Goal: Task Accomplishment & Management: Manage account settings

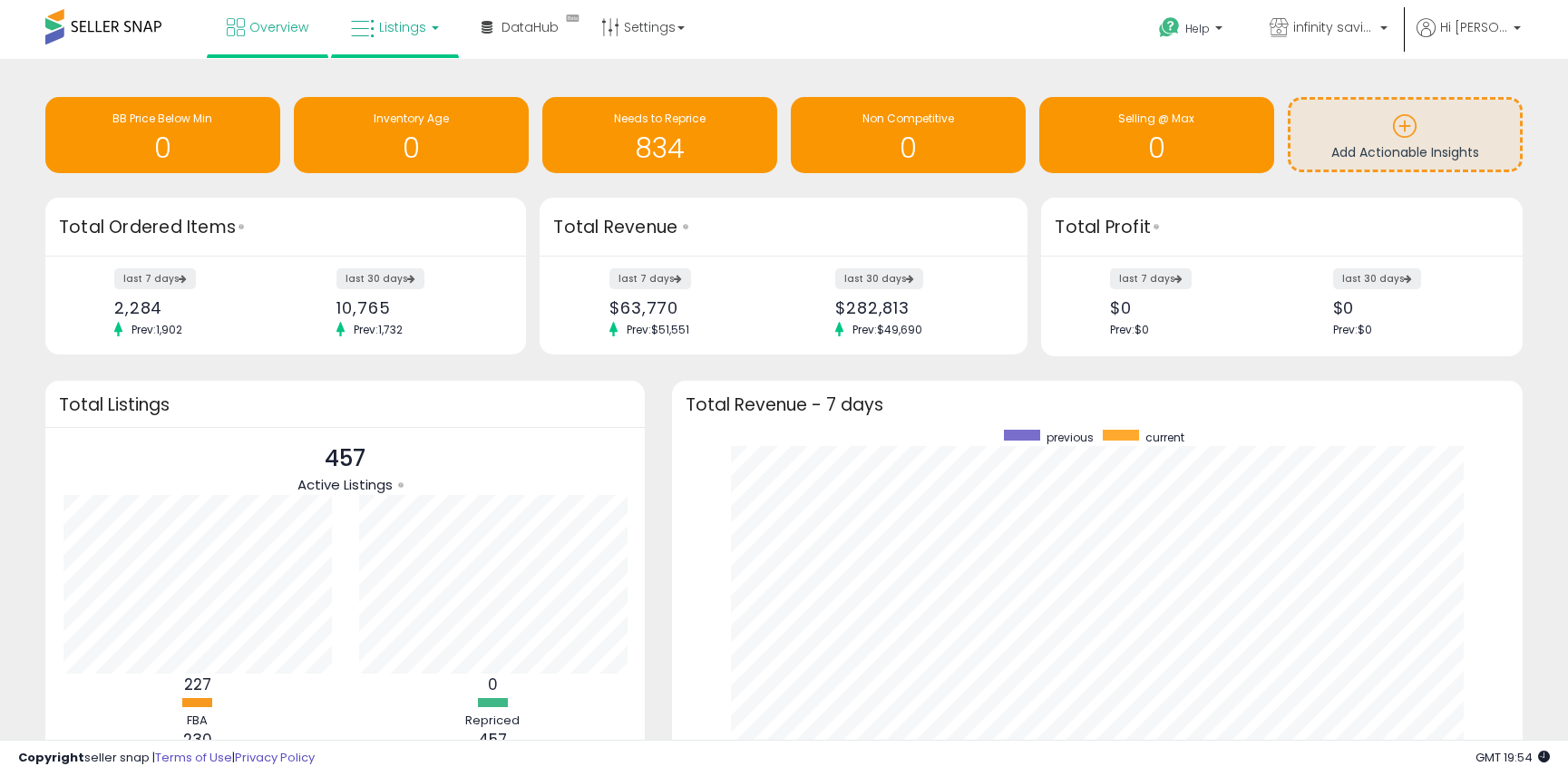
click at [422, 26] on span "Listings" at bounding box center [402, 27] width 47 height 18
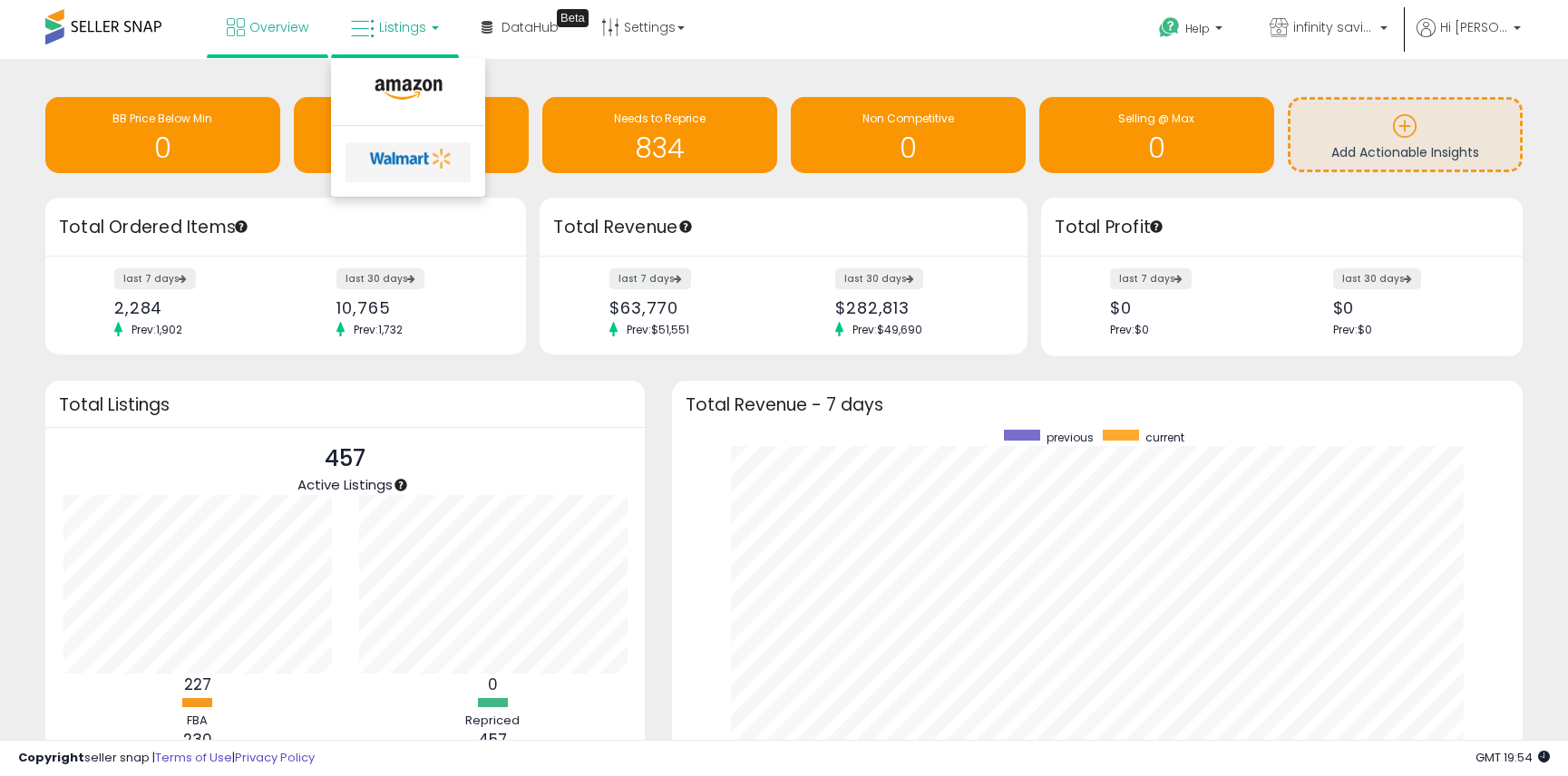
click at [403, 158] on icon at bounding box center [411, 159] width 95 height 27
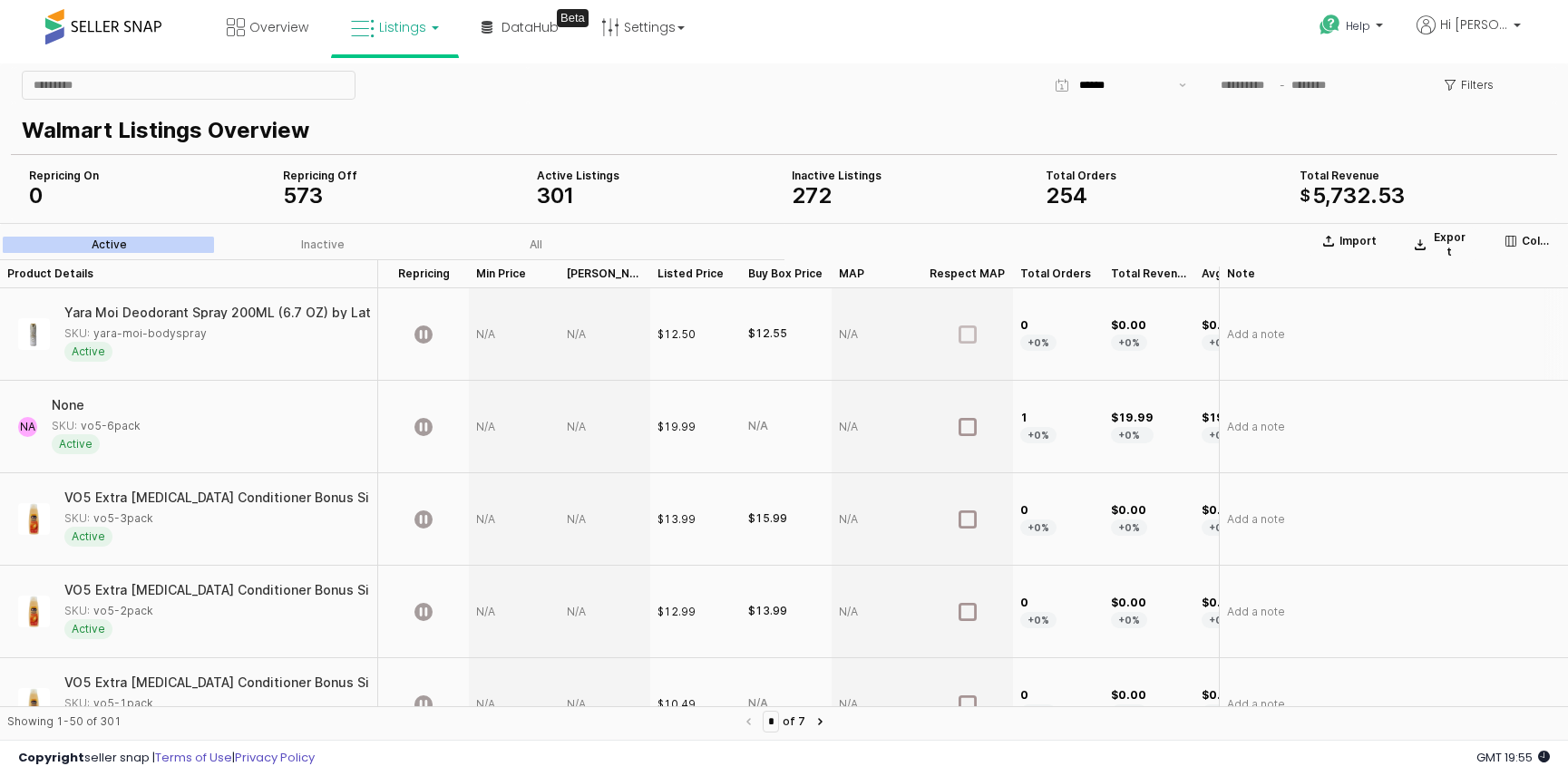
click at [968, 335] on icon "App Frame" at bounding box center [967, 334] width 18 height 18
click at [966, 330] on icon "App Frame" at bounding box center [967, 334] width 18 height 18
click at [424, 333] on icon "App Frame" at bounding box center [423, 334] width 18 height 18
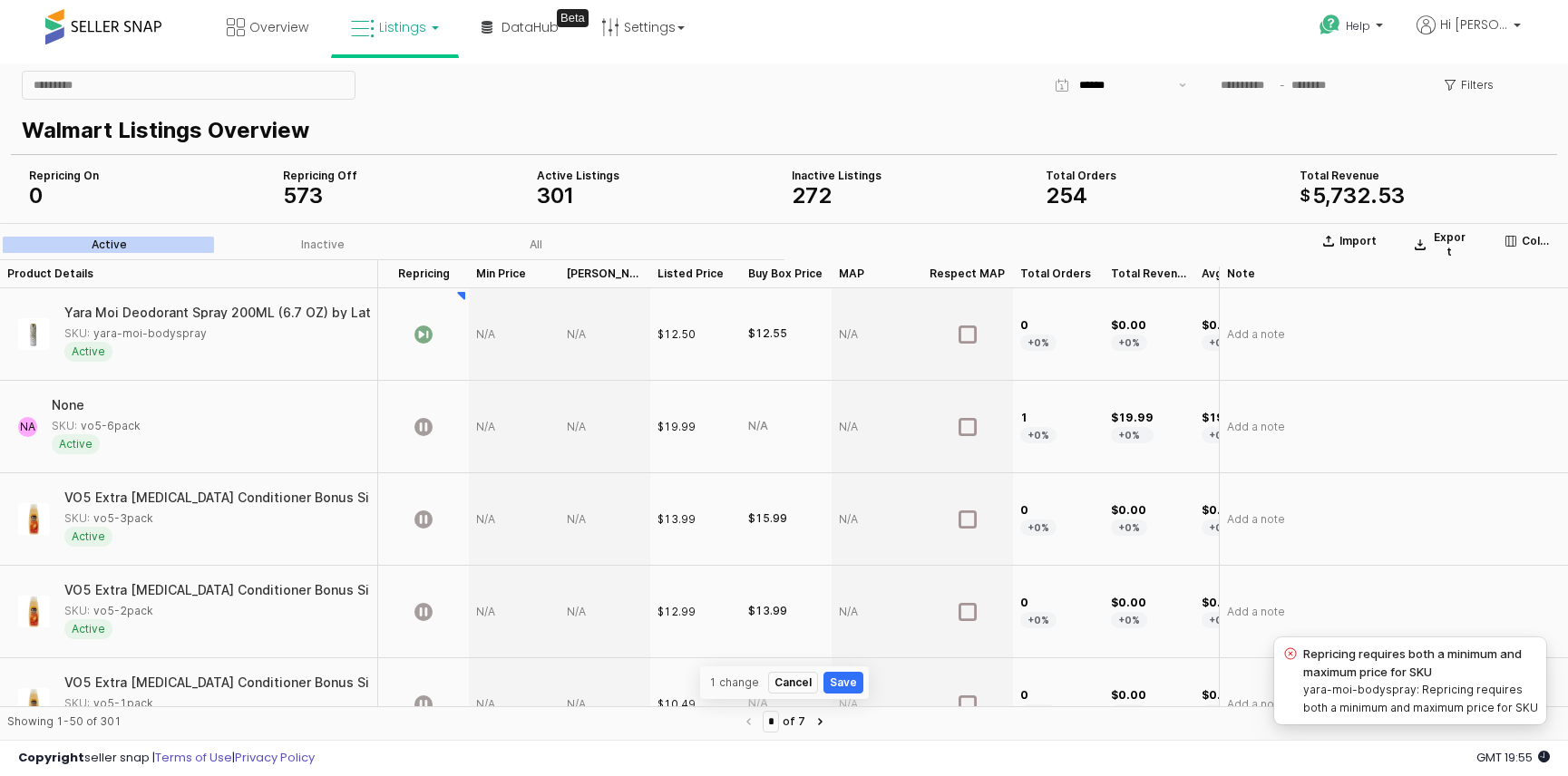
click at [488, 336] on div "App Frame" at bounding box center [515, 334] width 91 height 92
click at [425, 333] on icon "App Frame" at bounding box center [423, 334] width 18 height 18
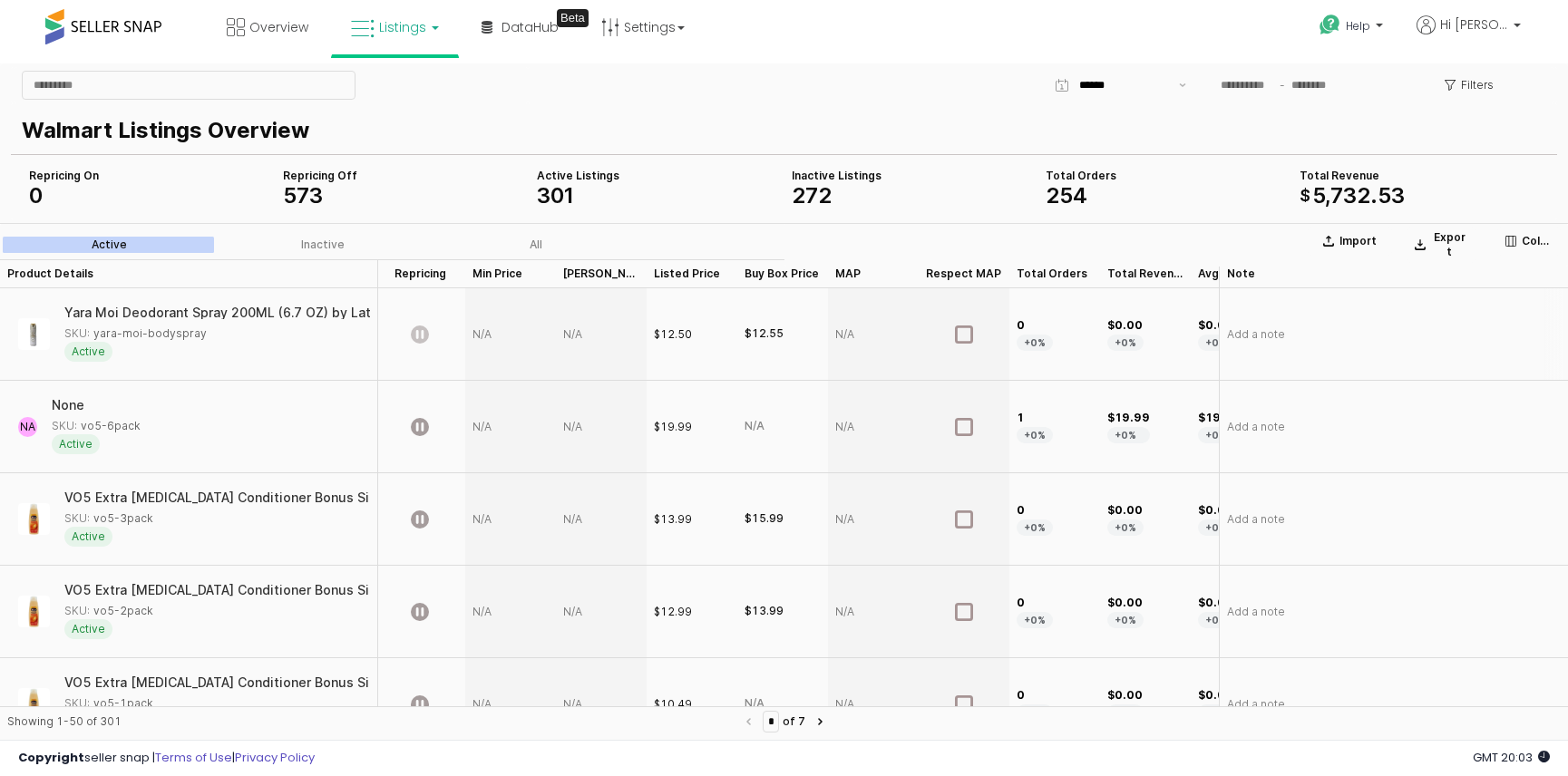
click at [484, 332] on div "App Frame" at bounding box center [511, 334] width 91 height 92
click at [356, 372] on div "Yara Moi Deodorant Spray 200ML (6.7 OZ) by Lattafa | Delicate Floral Notes & Cr…" at bounding box center [188, 334] width 362 height 78
click at [266, 31] on span "Overview" at bounding box center [278, 27] width 59 height 18
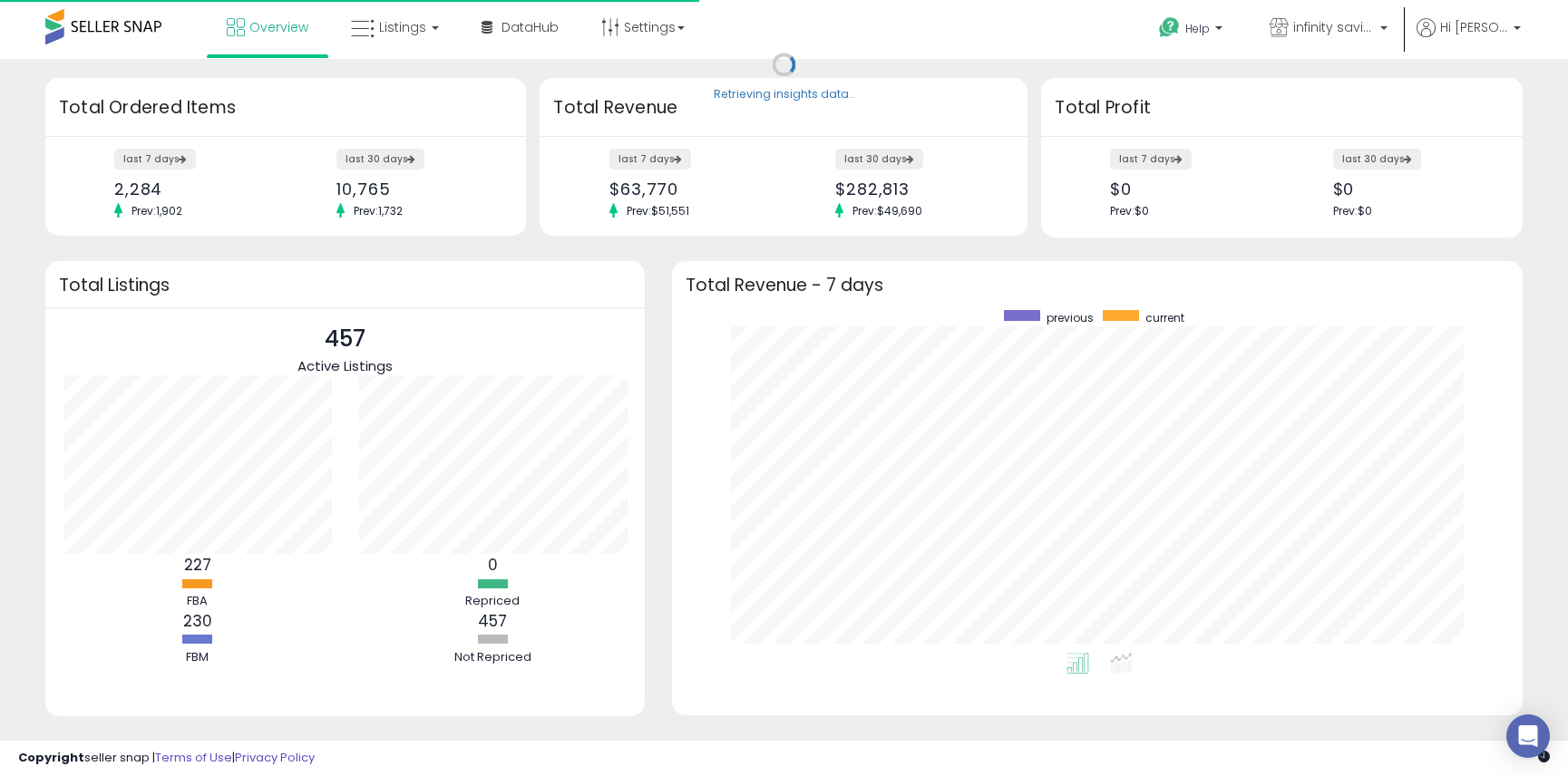
scroll to position [343, 814]
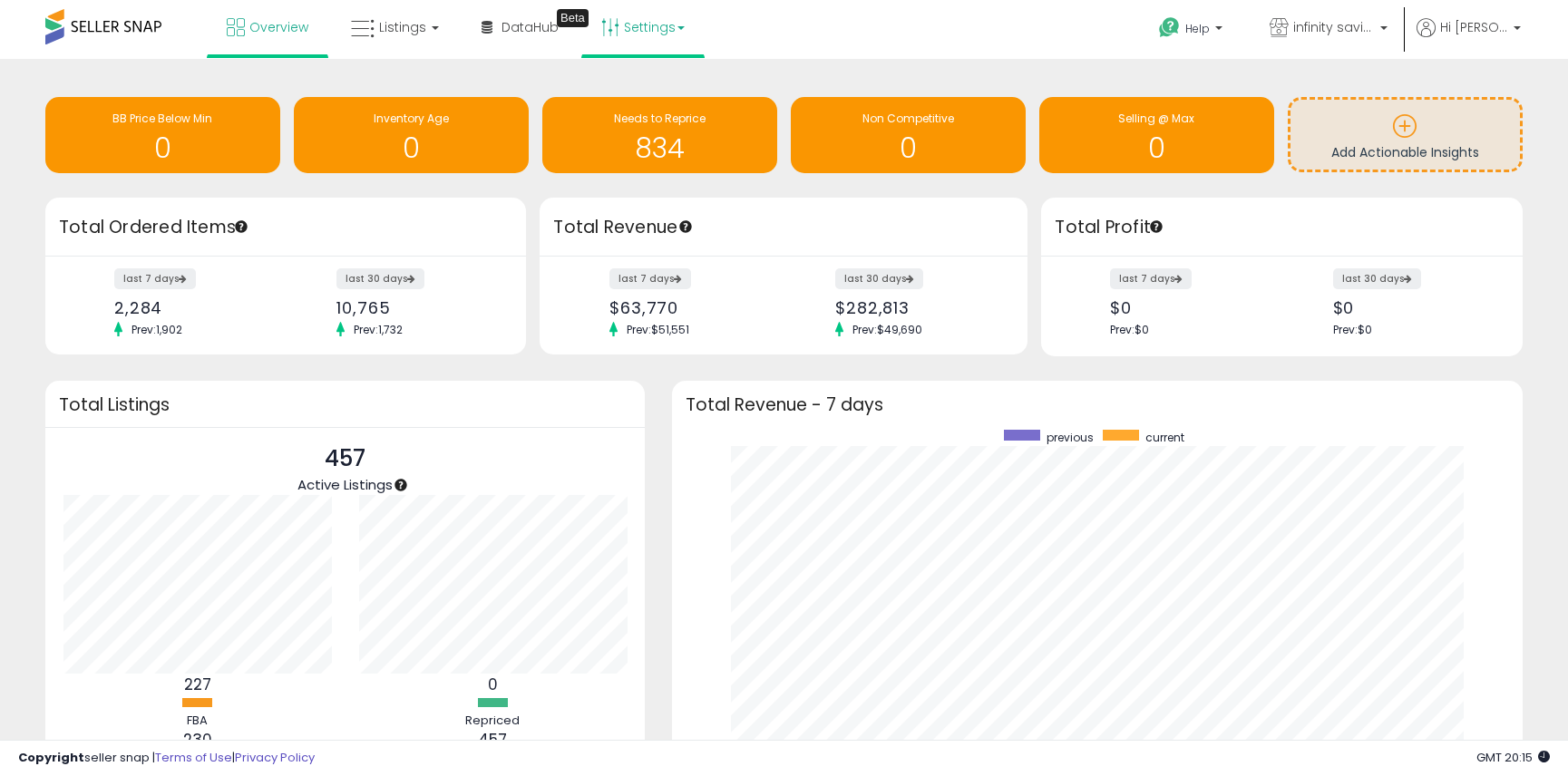
click at [671, 30] on link "Settings" at bounding box center [643, 27] width 110 height 54
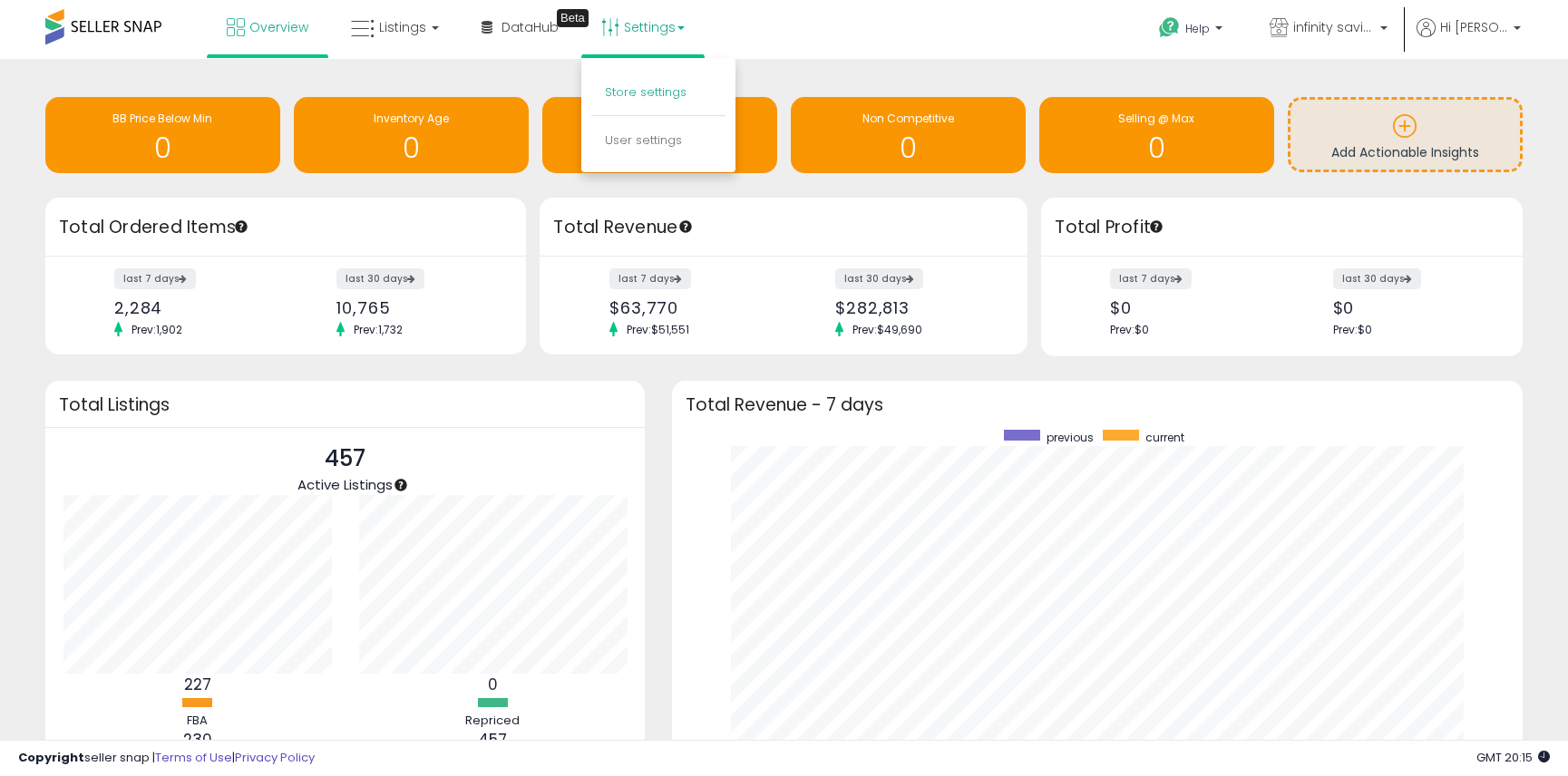
click at [634, 92] on link "Store settings" at bounding box center [645, 92] width 81 height 17
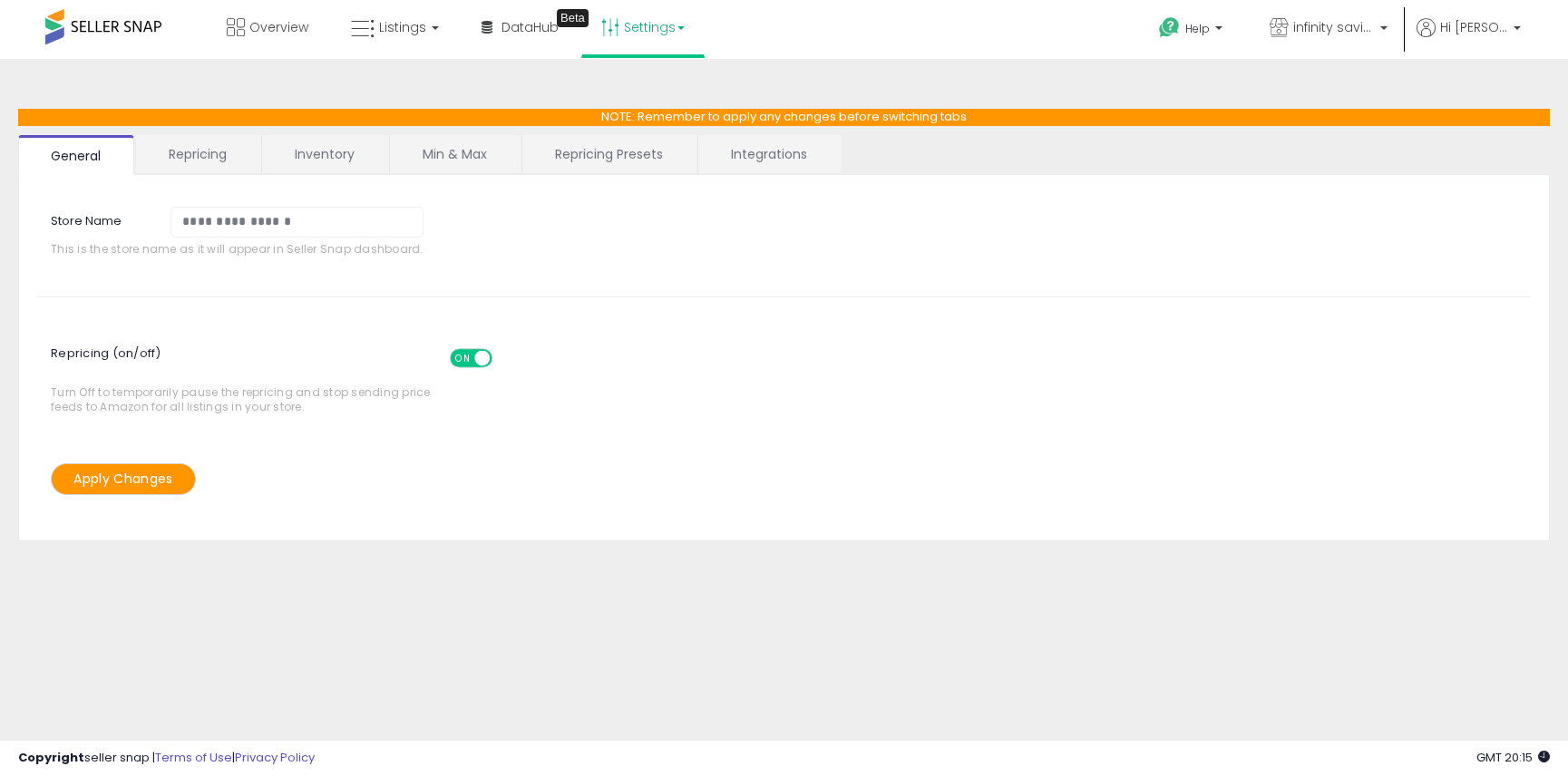
click at [200, 163] on link "Repricing" at bounding box center [197, 153] width 123 height 38
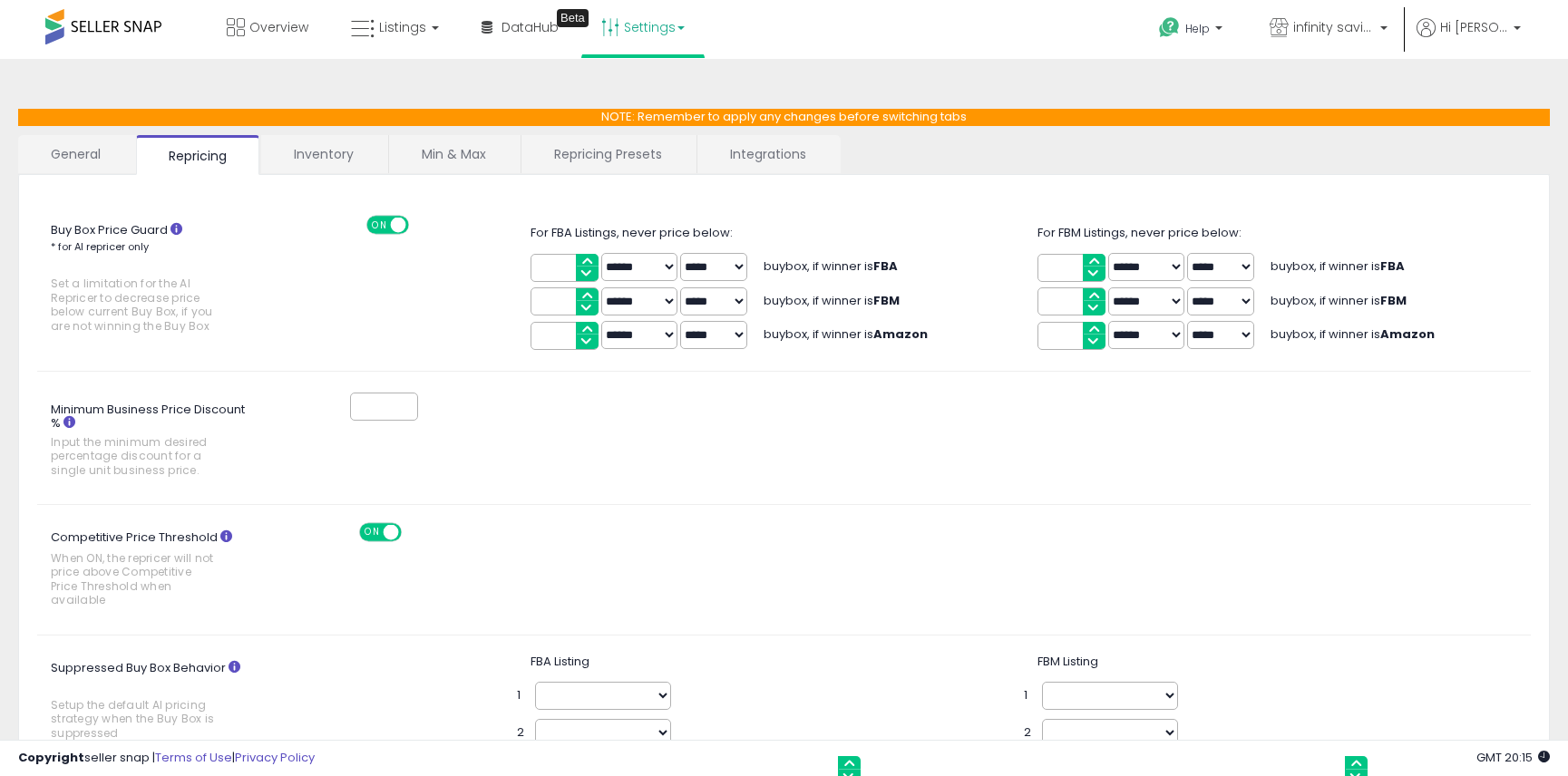
click at [329, 158] on link "Inventory" at bounding box center [324, 153] width 125 height 38
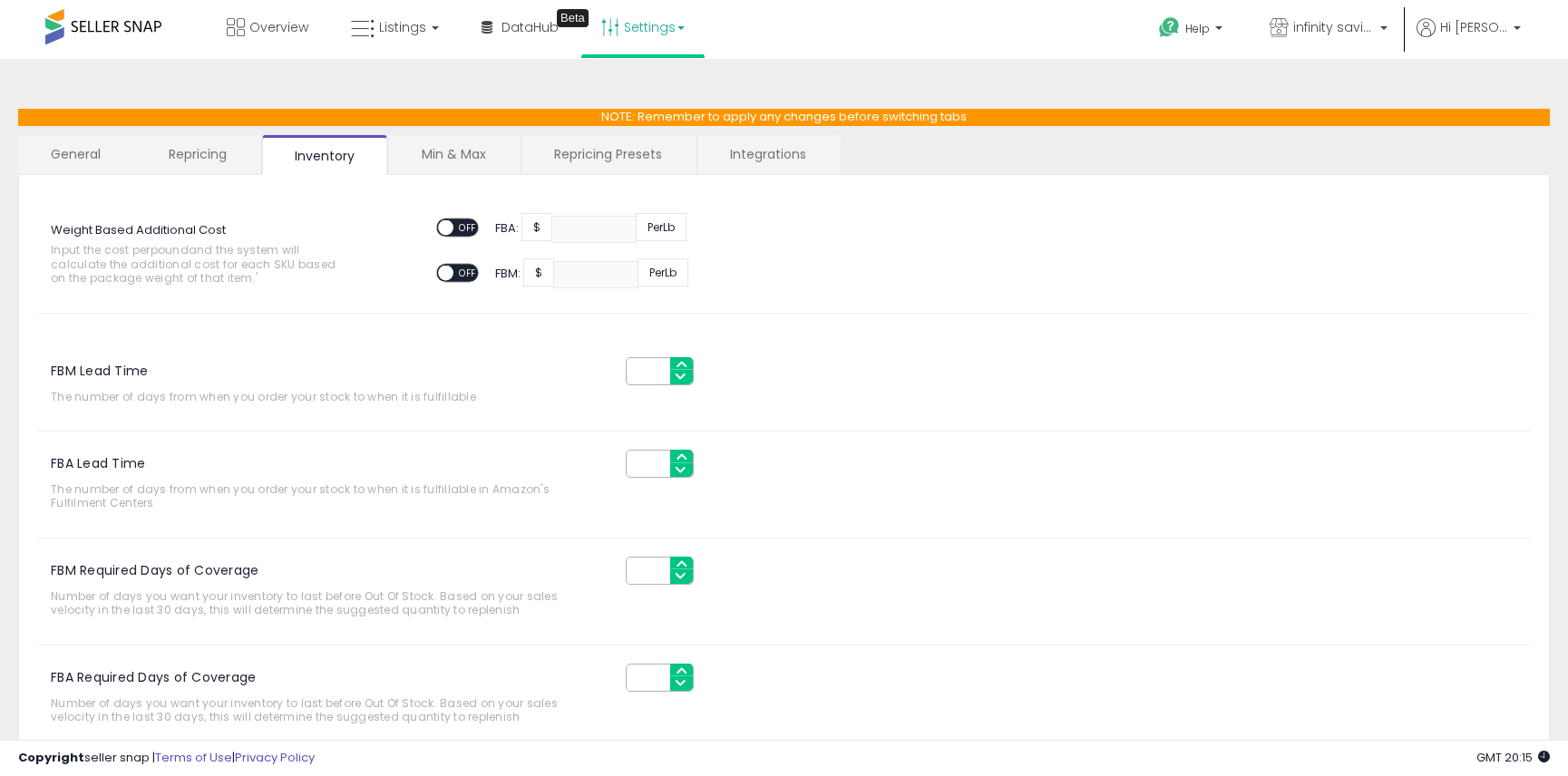
click at [453, 159] on link "Min & Max" at bounding box center [454, 153] width 130 height 38
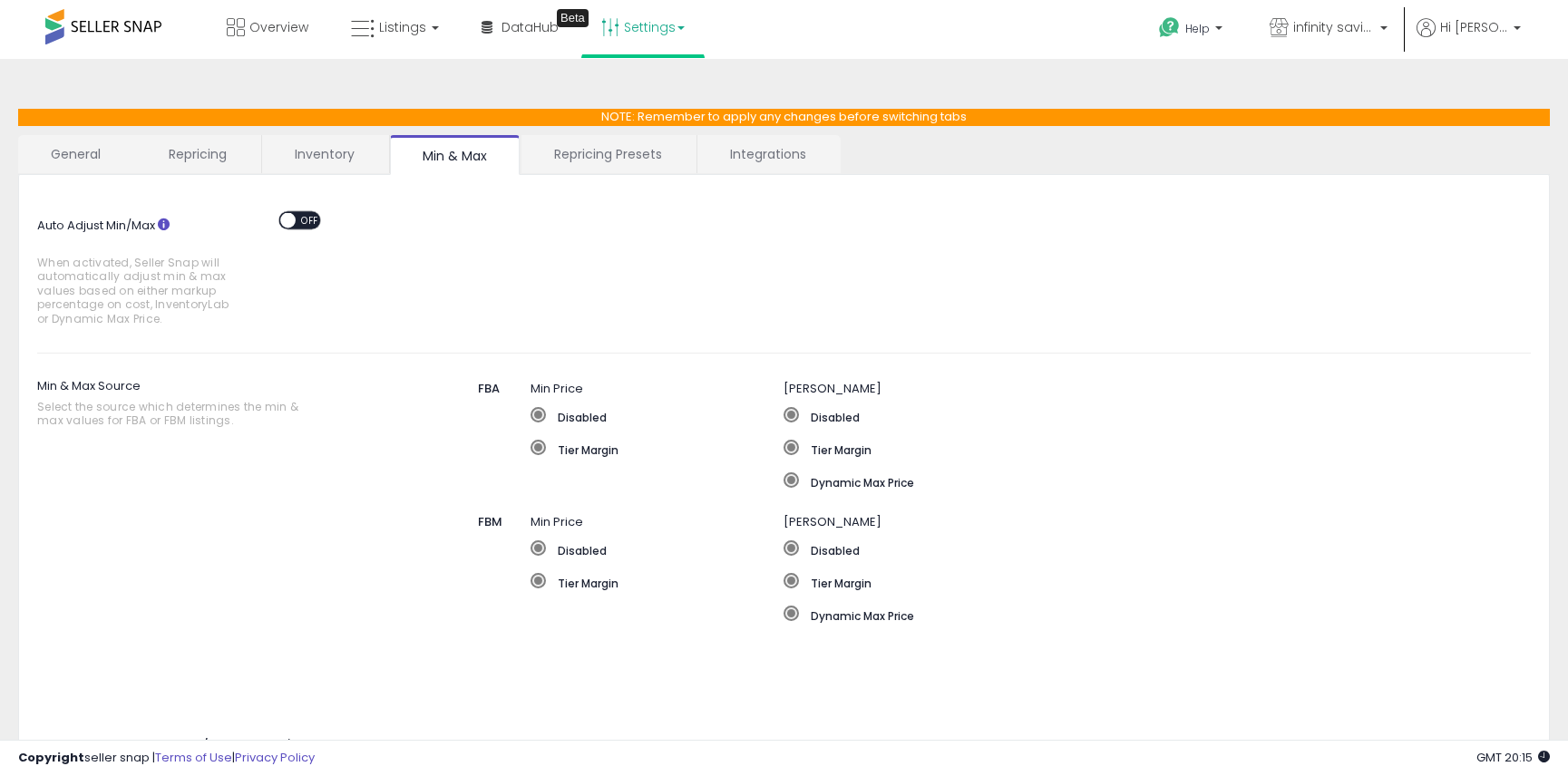
click at [617, 156] on link "Repricing Presets" at bounding box center [608, 153] width 173 height 38
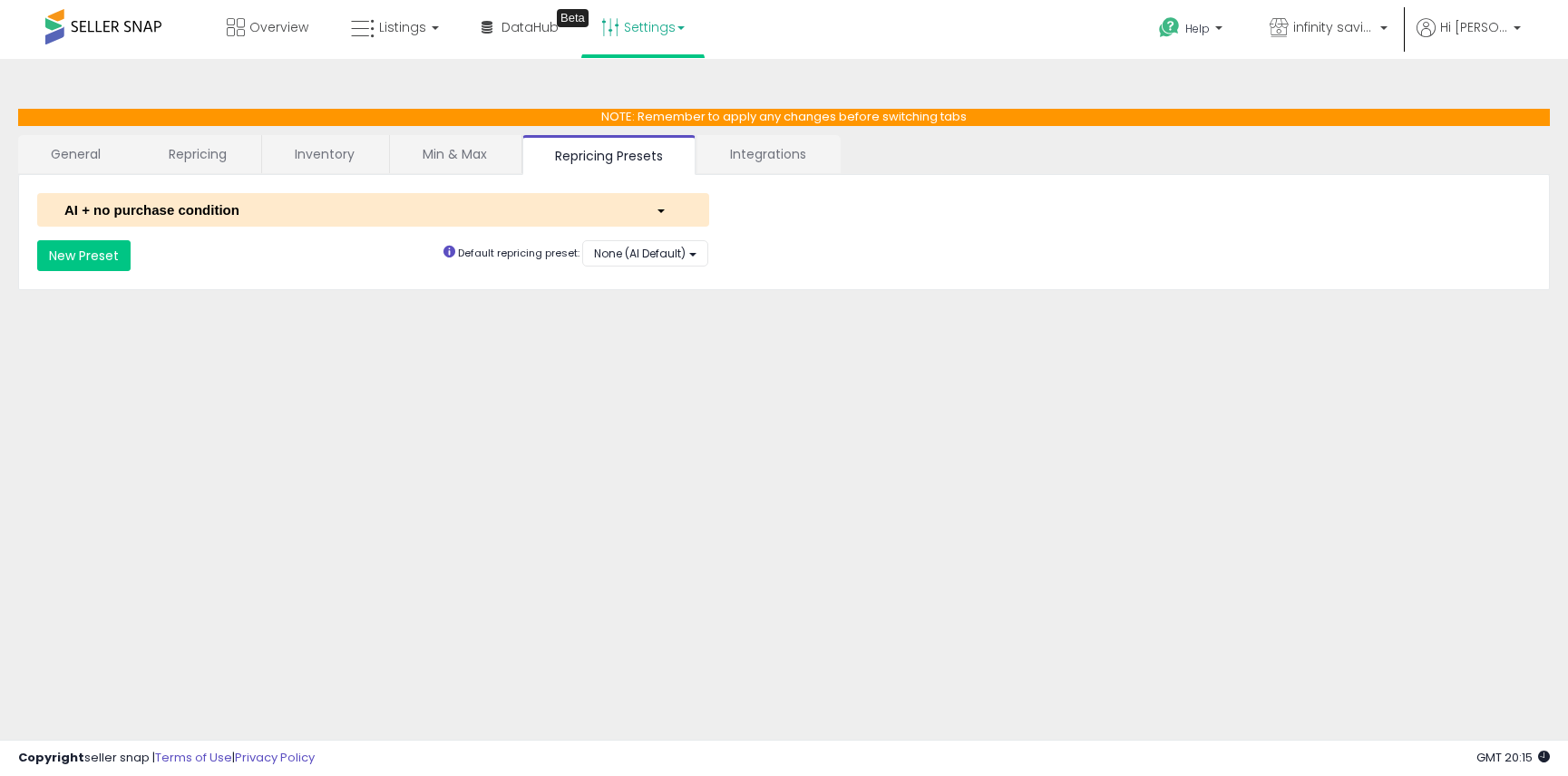
click at [766, 160] on link "Integrations" at bounding box center [768, 153] width 141 height 38
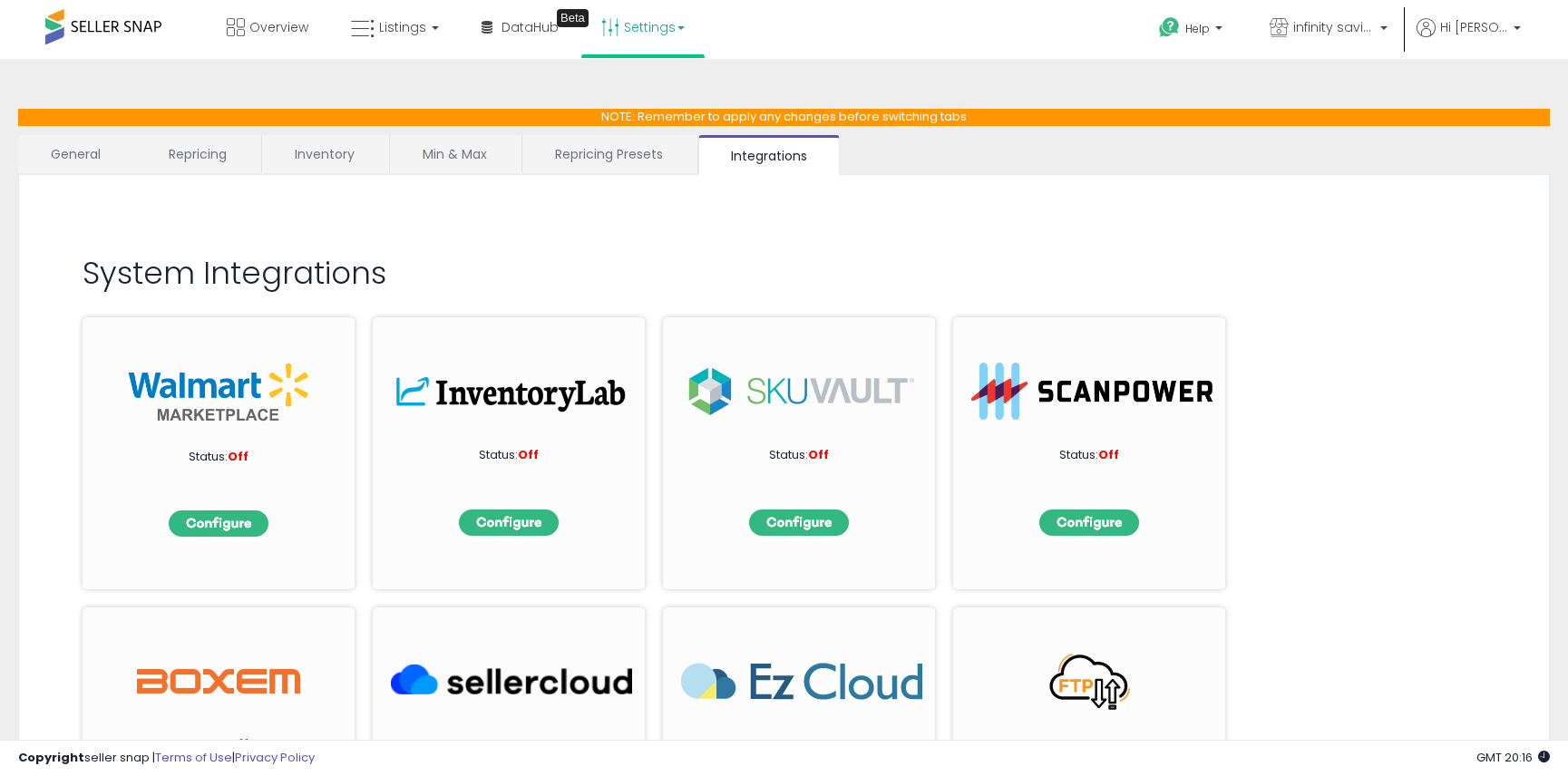
click at [90, 154] on link "General" at bounding box center [77, 153] width 116 height 38
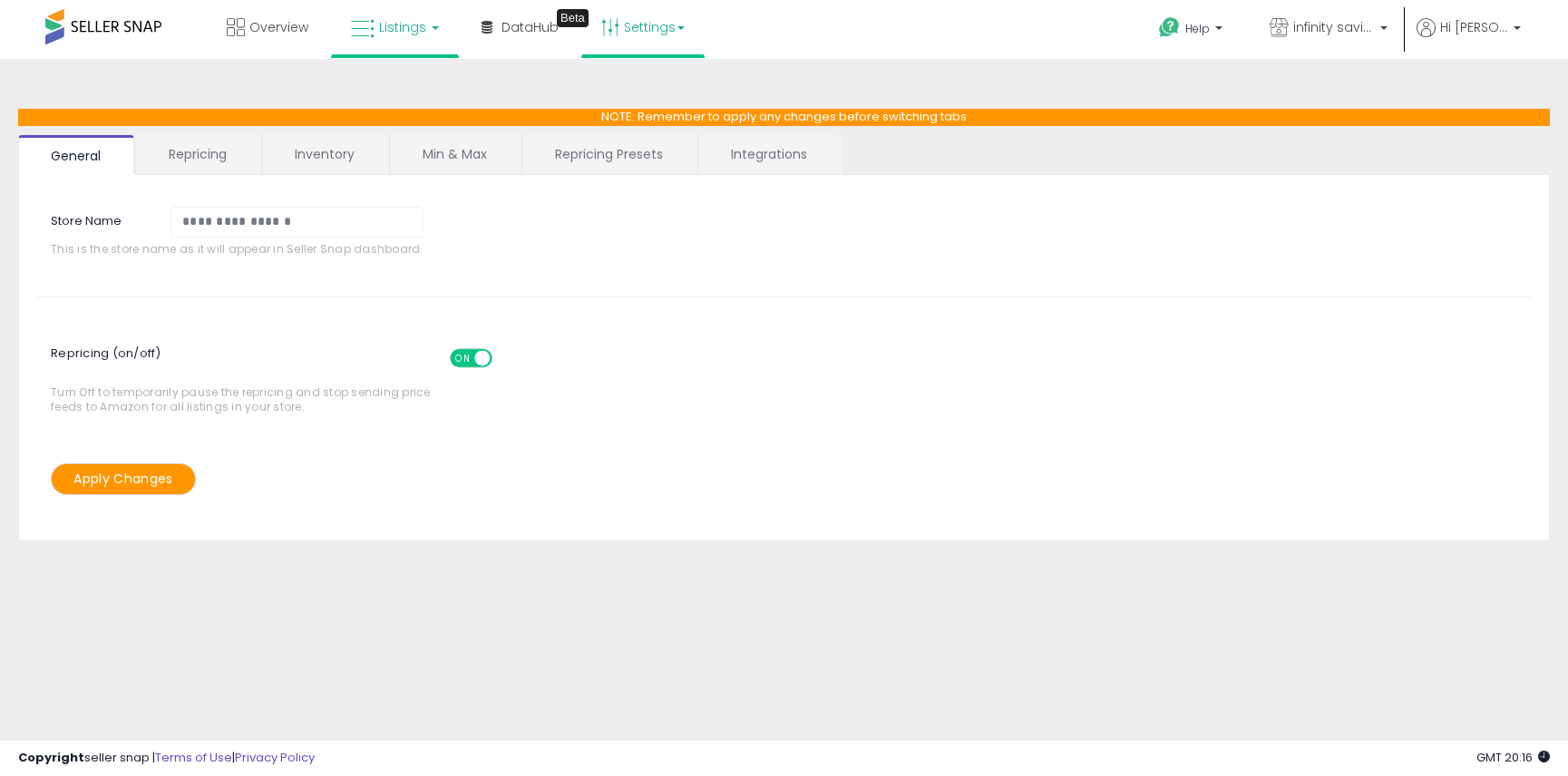
click at [413, 35] on span "Listings" at bounding box center [402, 27] width 47 height 18
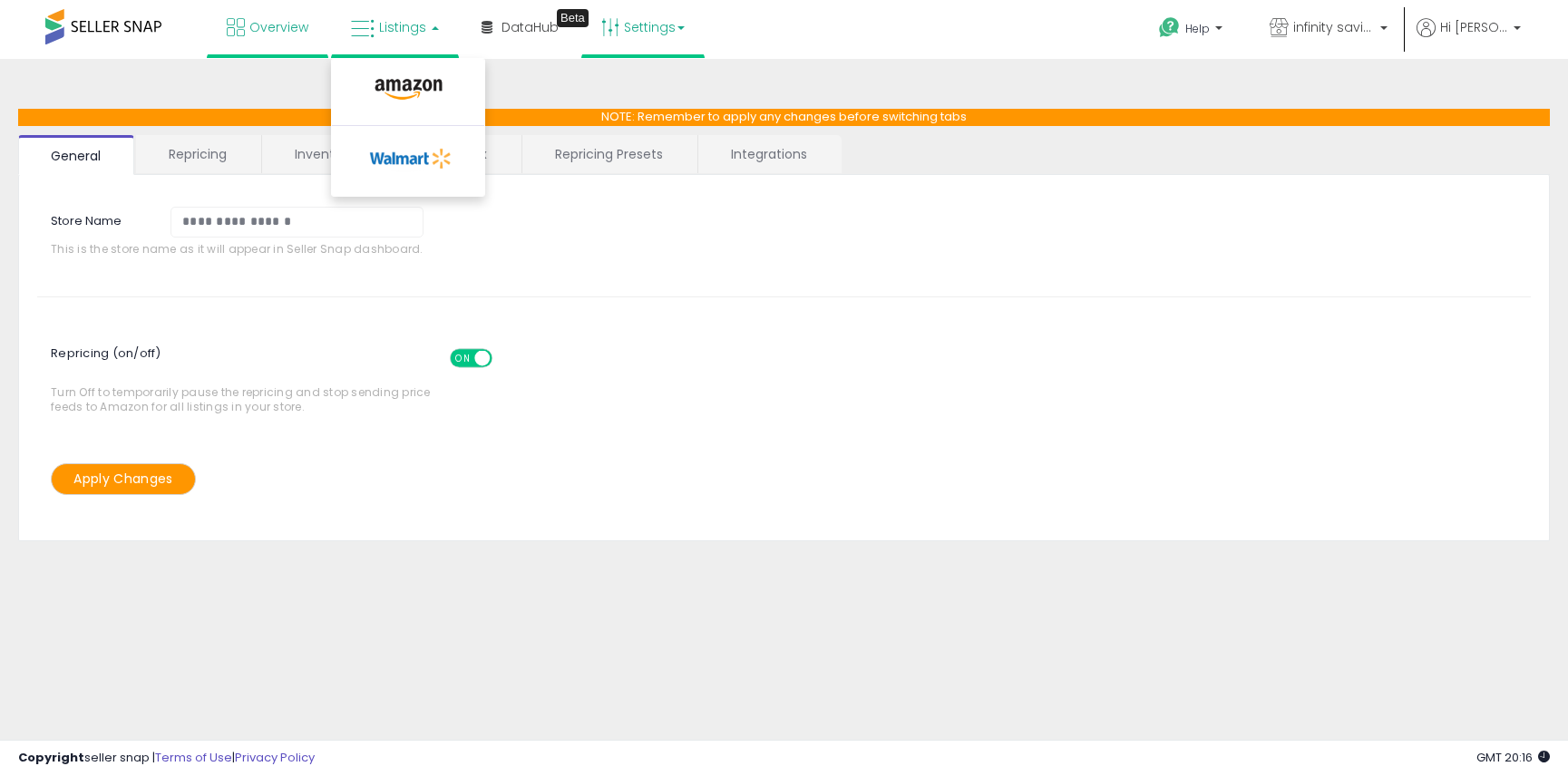
click at [262, 25] on span "Overview" at bounding box center [278, 27] width 59 height 18
